Goal: Task Accomplishment & Management: Use online tool/utility

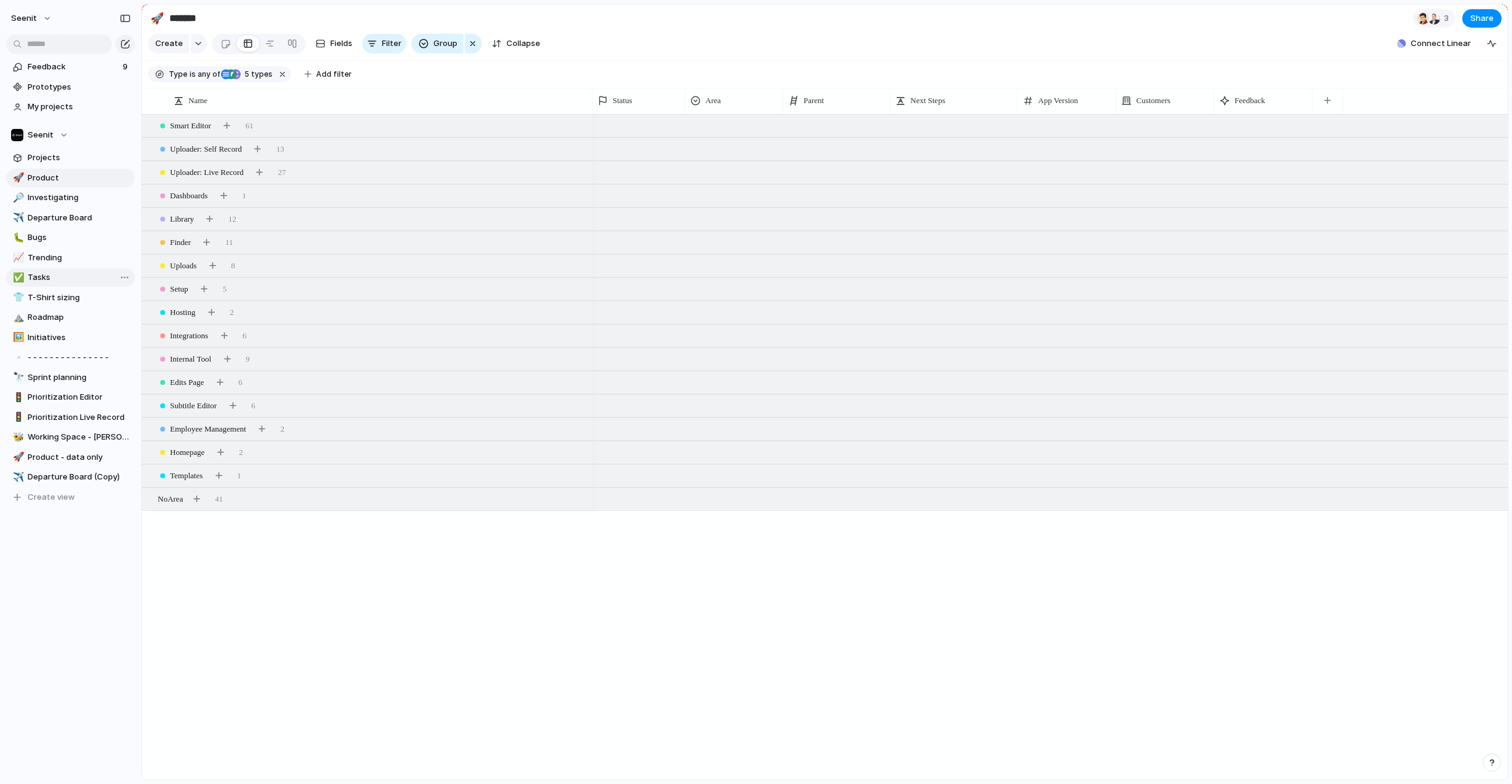
click at [41, 274] on span "Tasks" at bounding box center [79, 277] width 103 height 12
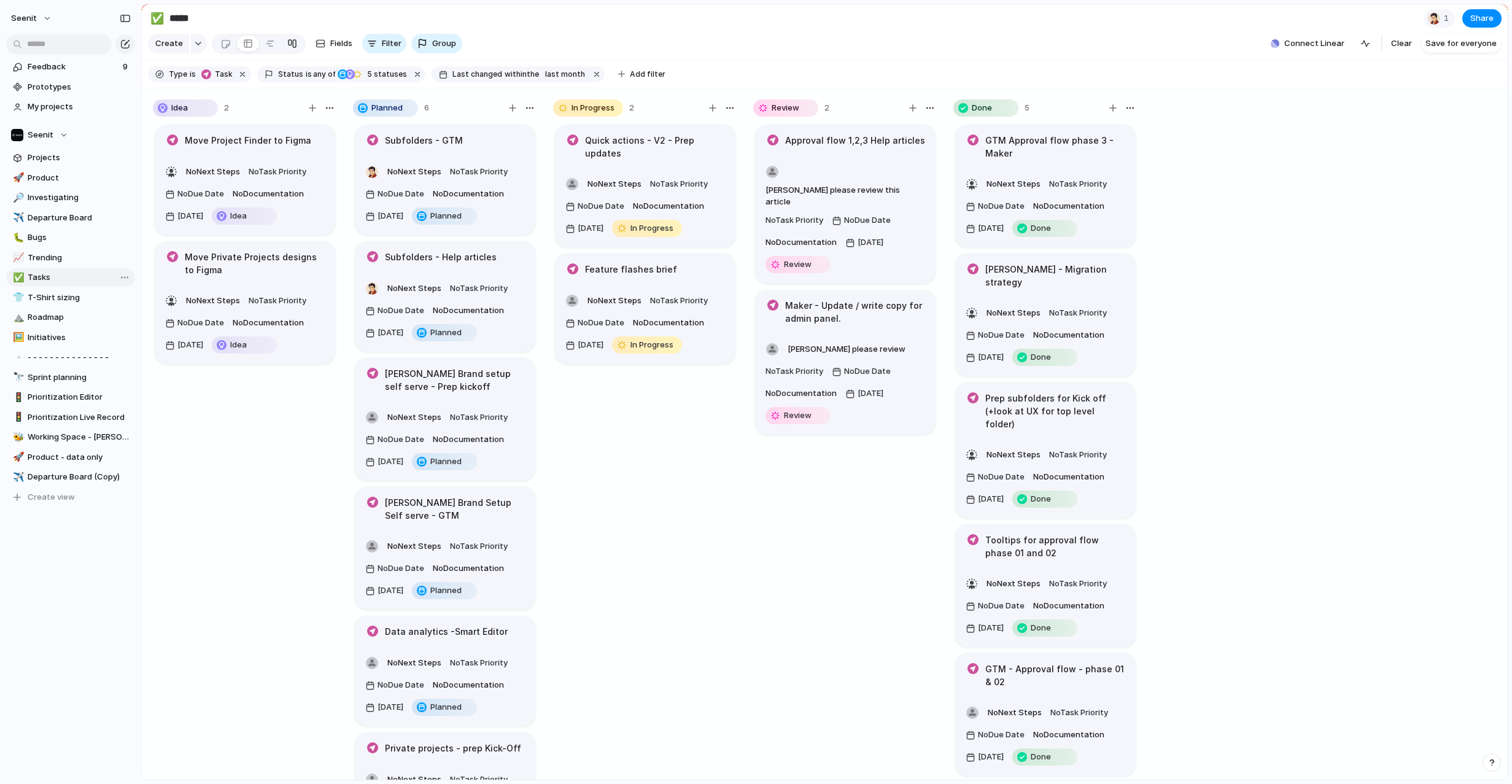
type input "*****"
click at [887, 300] on article "Maker - Update / write copy for admin panel. [PERSON_NAME] please review No Tas…" at bounding box center [845, 362] width 181 height 145
click at [894, 311] on article "Maker - Update / write copy for admin panel. [PERSON_NAME] please review No Tas…" at bounding box center [845, 362] width 181 height 145
